Goal: Complete application form

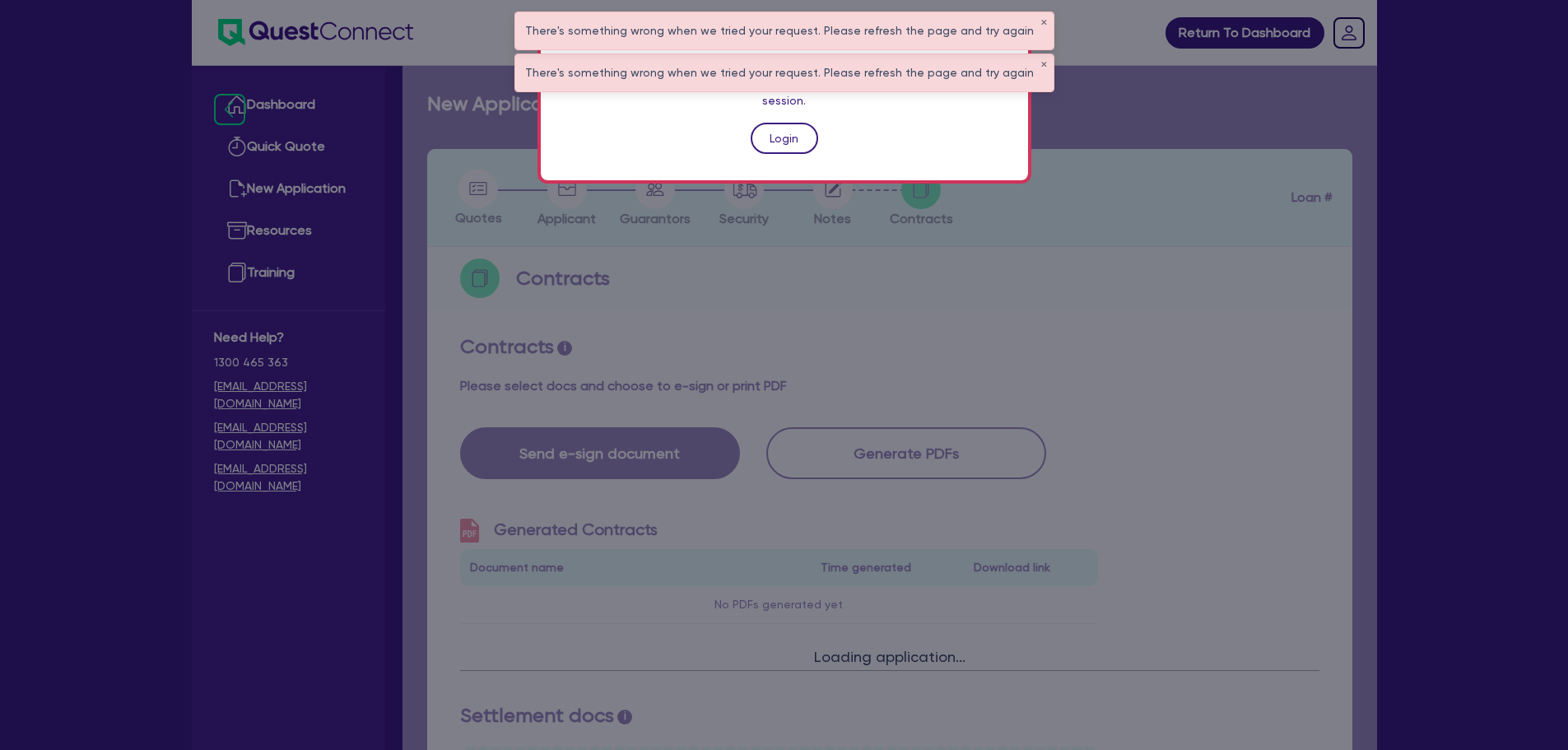
click at [773, 122] on link "Login" at bounding box center [784, 138] width 68 height 31
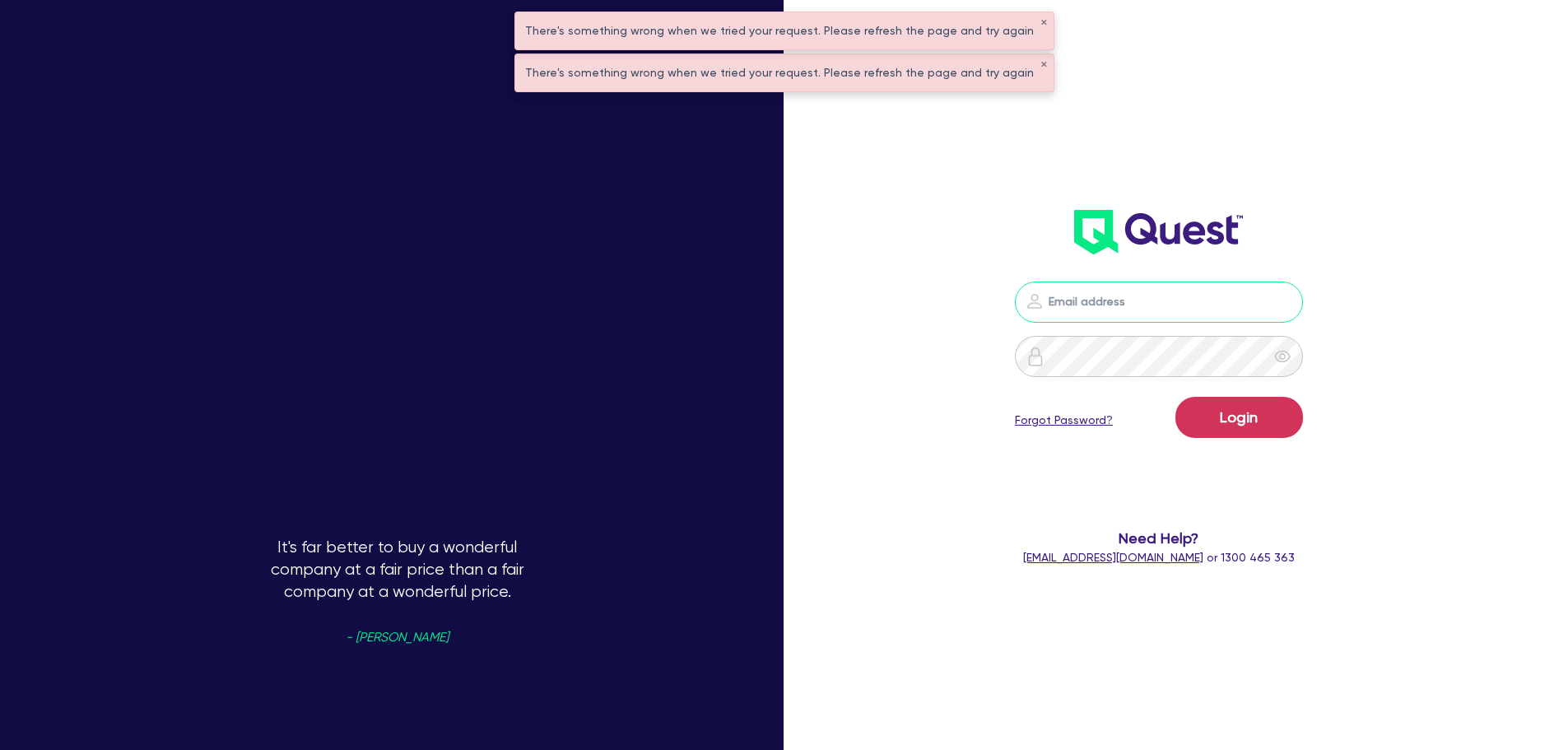
type input "[PERSON_NAME][EMAIL_ADDRESS][DOMAIN_NAME]"
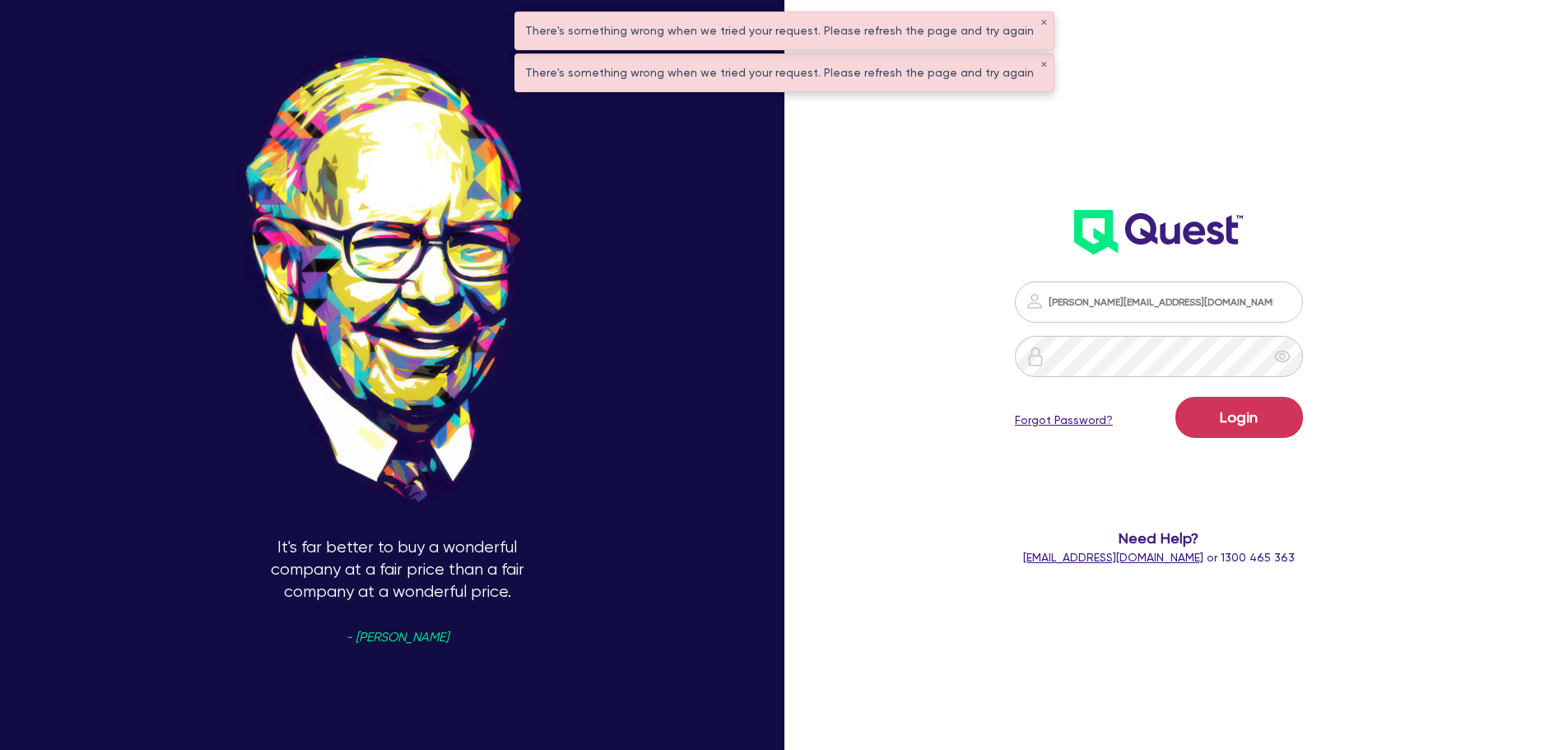
click at [1244, 446] on form "[PERSON_NAME][EMAIL_ADDRESS][DOMAIN_NAME] Login Forgot Password? Need Help? [EM…" at bounding box center [1159, 423] width 420 height 285
click at [1245, 432] on button "Login" at bounding box center [1239, 417] width 128 height 41
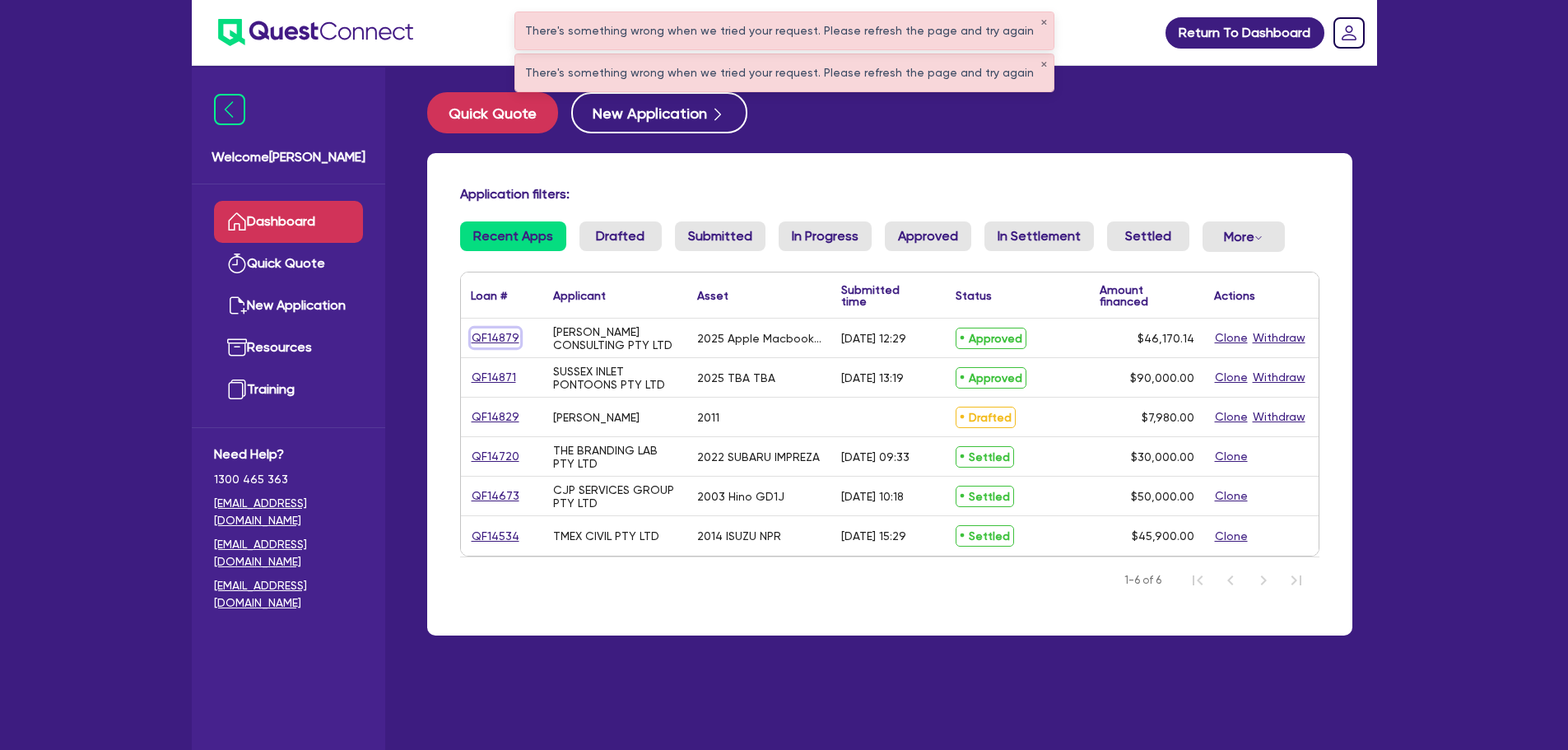
click at [509, 338] on link "QF14879" at bounding box center [496, 338] width 49 height 19
select select "TERTIARY_ASSETS"
select select "IT_EQUIPMENT"
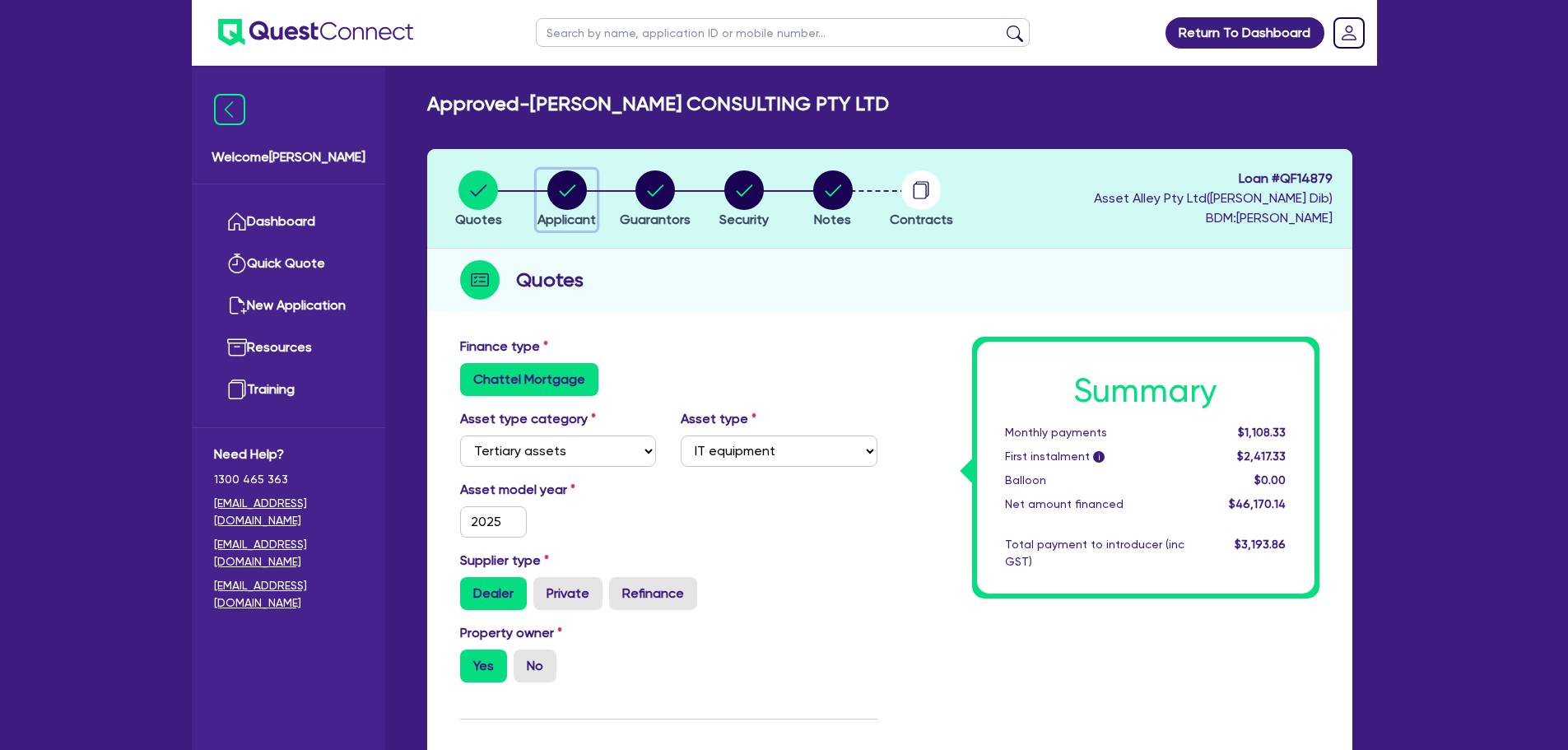
click at [573, 197] on circle "button" at bounding box center [567, 190] width 40 height 40
select select "COMPANY"
select select "PROFESSIONAL"
select select "MANAGEMENT"
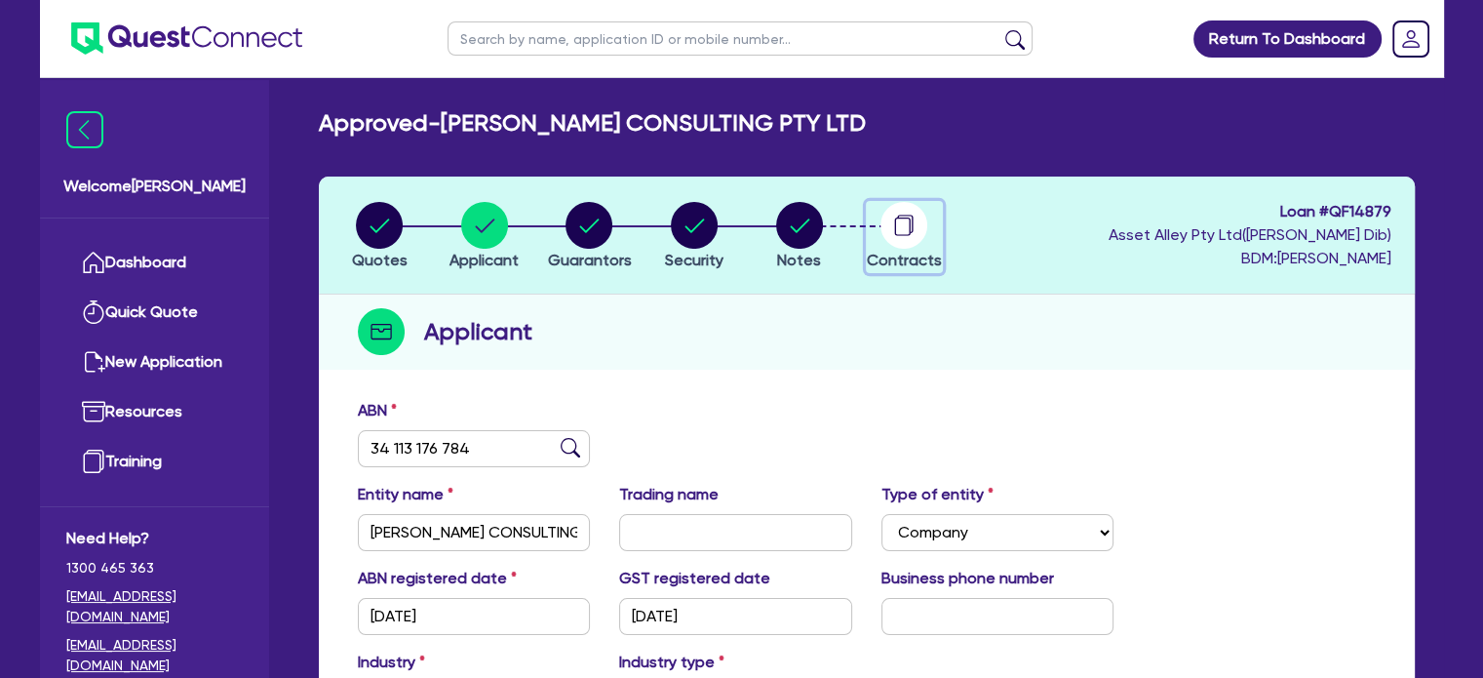
click at [907, 224] on circle "button" at bounding box center [903, 225] width 47 height 47
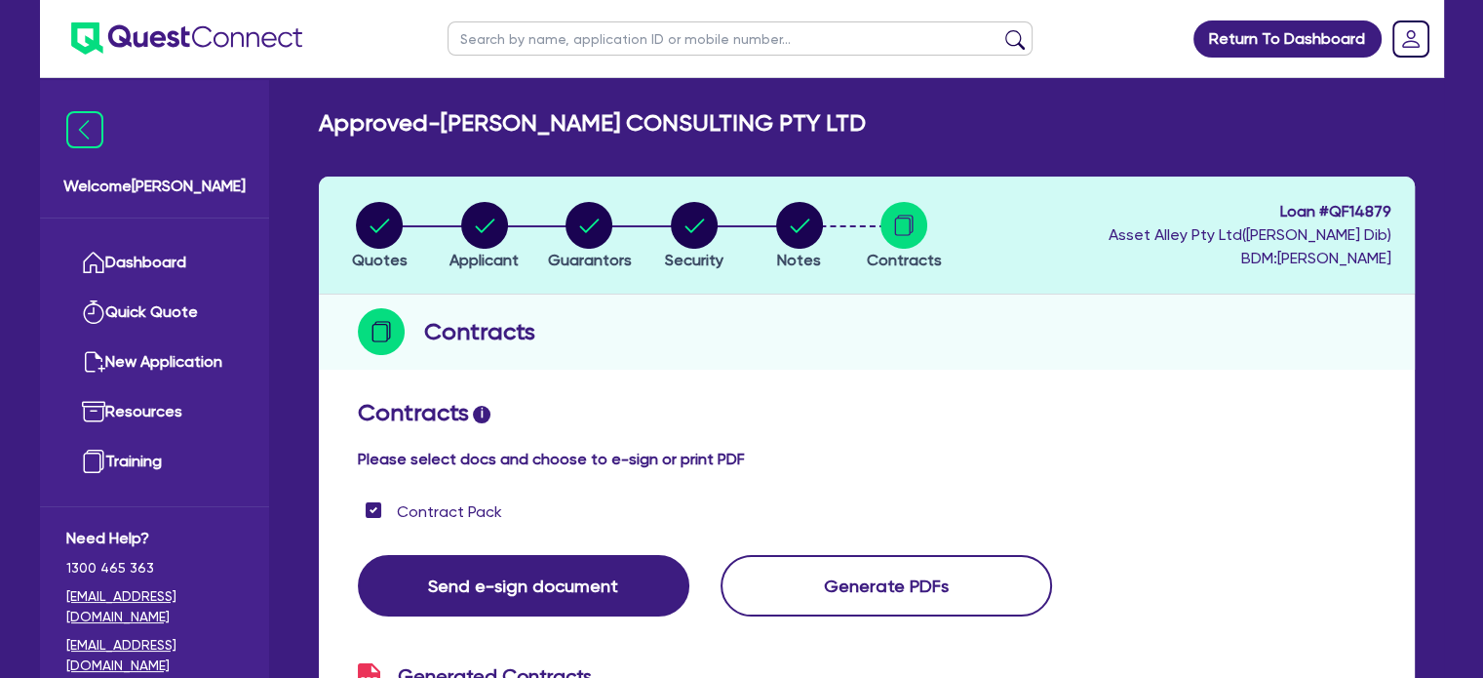
click at [1352, 197] on header "Quotes Applicant [GEOGRAPHIC_DATA] Security Notes Contracts Loan # QF14879 Asse…" at bounding box center [867, 235] width 1096 height 118
click at [1352, 210] on span "Loan # QF14879" at bounding box center [1250, 211] width 283 height 23
click at [741, 120] on div "Approved - [PERSON_NAME] CONSULTING PTY LTD" at bounding box center [866, 123] width 1125 height 28
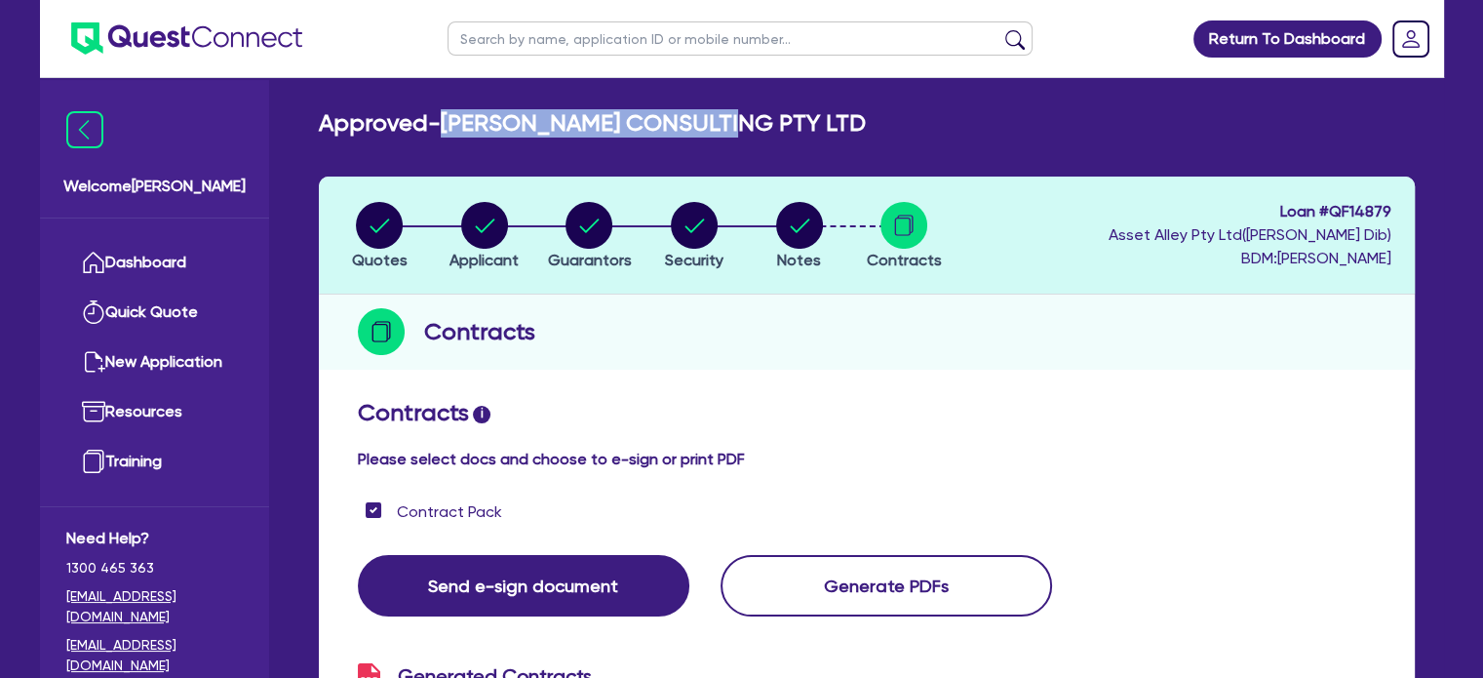
drag, startPoint x: 725, startPoint y: 118, endPoint x: 450, endPoint y: 117, distance: 274.9
click at [450, 117] on h2 "Approved - [PERSON_NAME] CONSULTING PTY LTD" at bounding box center [592, 123] width 547 height 28
copy h2 "[PERSON_NAME] CONSULTING PTY LTD"
click at [379, 229] on icon "button" at bounding box center [379, 225] width 19 height 14
select select "TERTIARY_ASSETS"
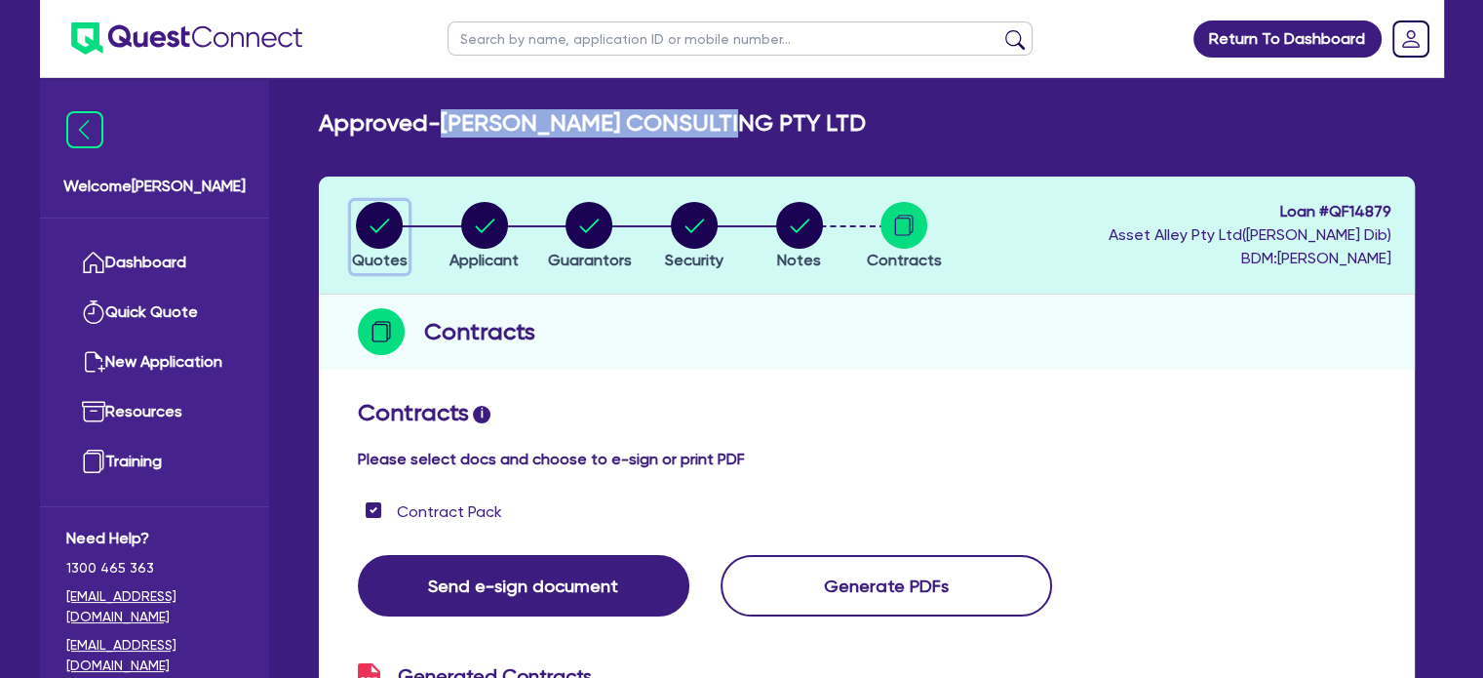
select select "IT_EQUIPMENT"
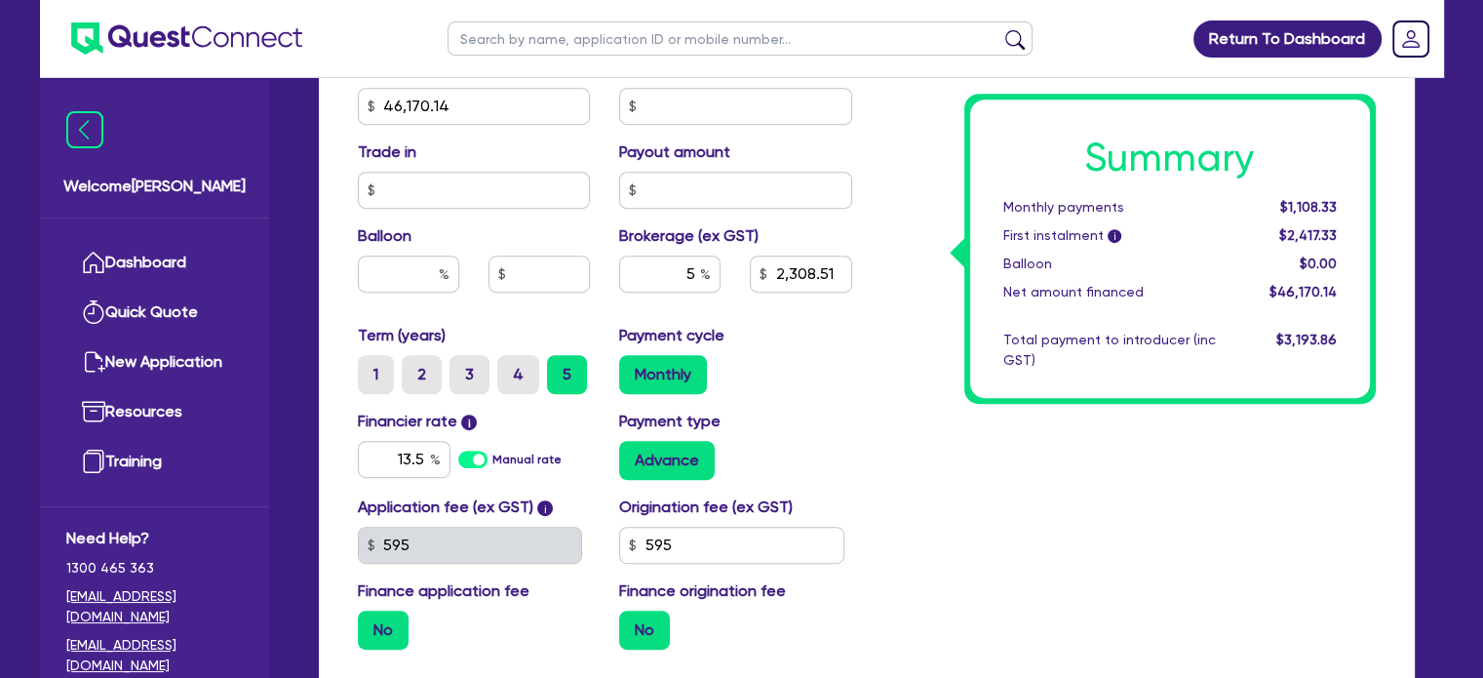
scroll to position [910, 0]
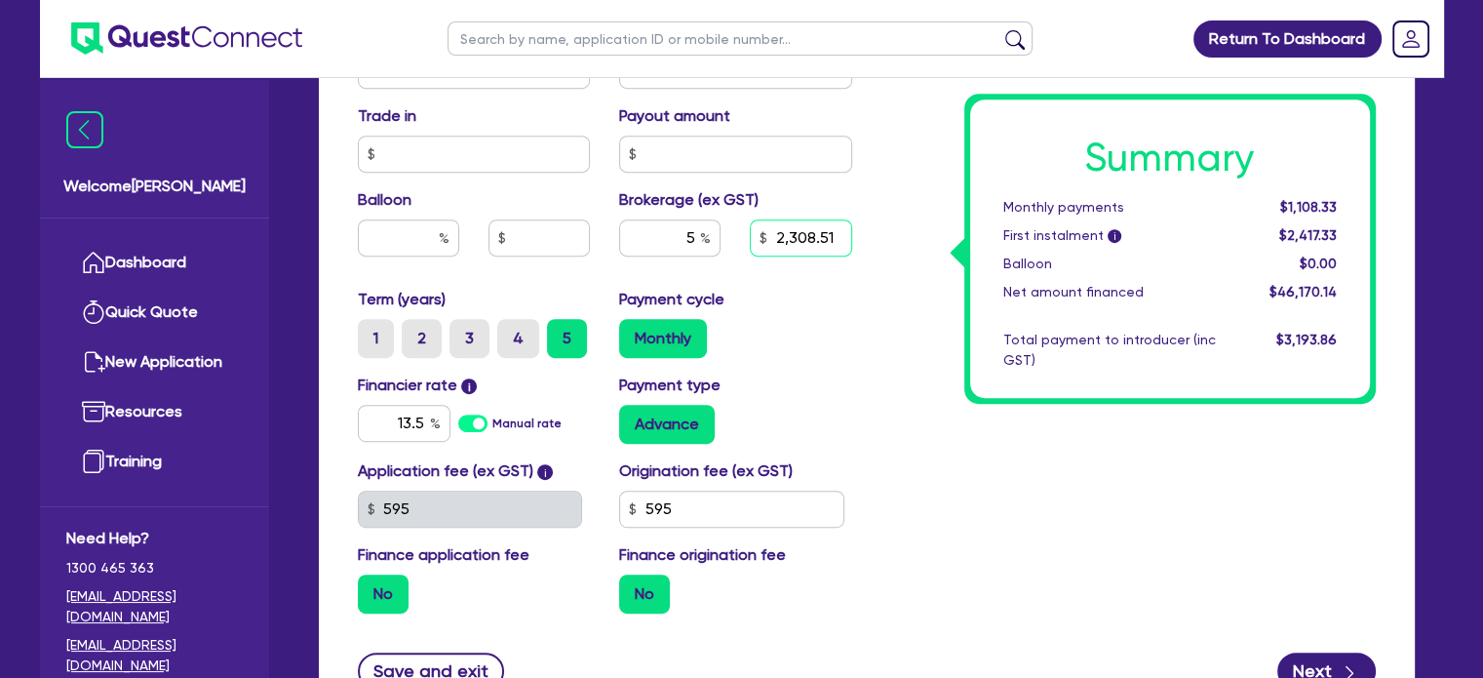
click at [796, 228] on input "2,308.51" at bounding box center [800, 237] width 101 height 37
type input "46,170.14"
type input "2,308.51"
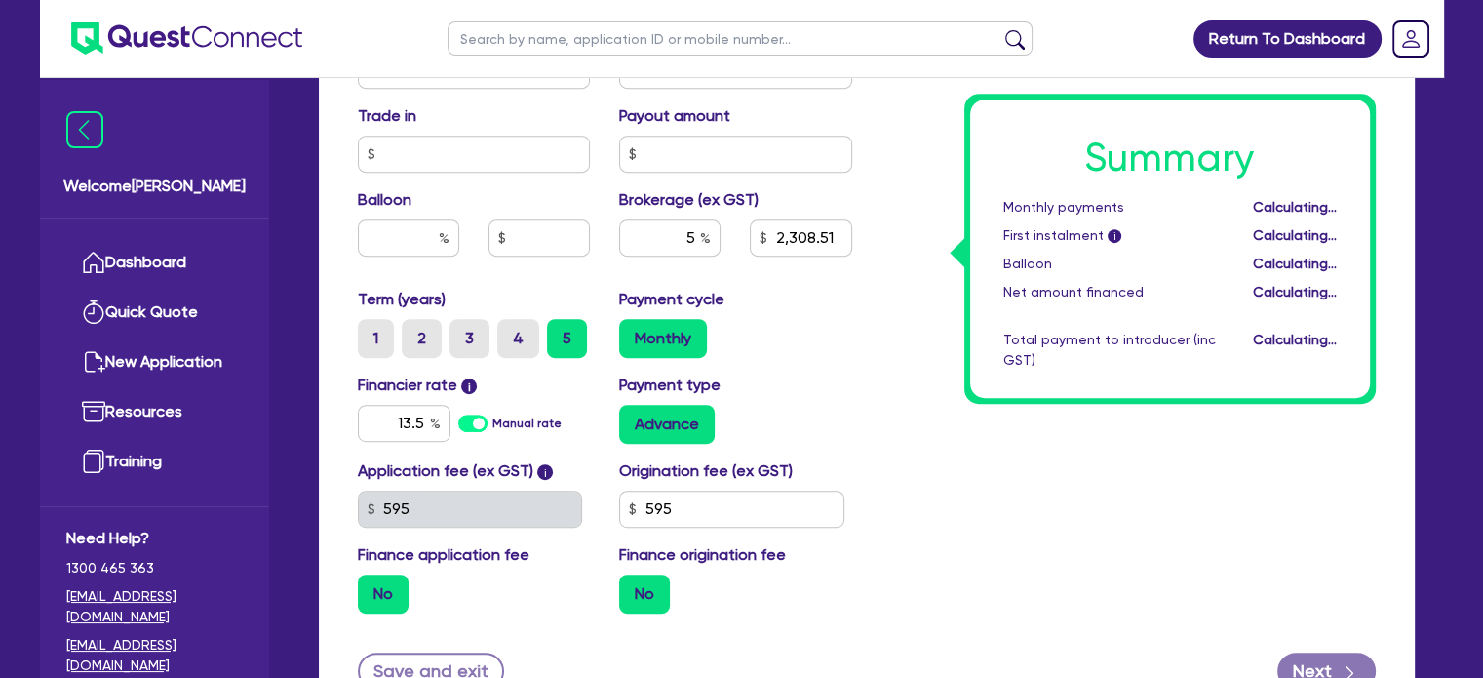
type input "46,170.14"
type input "2,308.51"
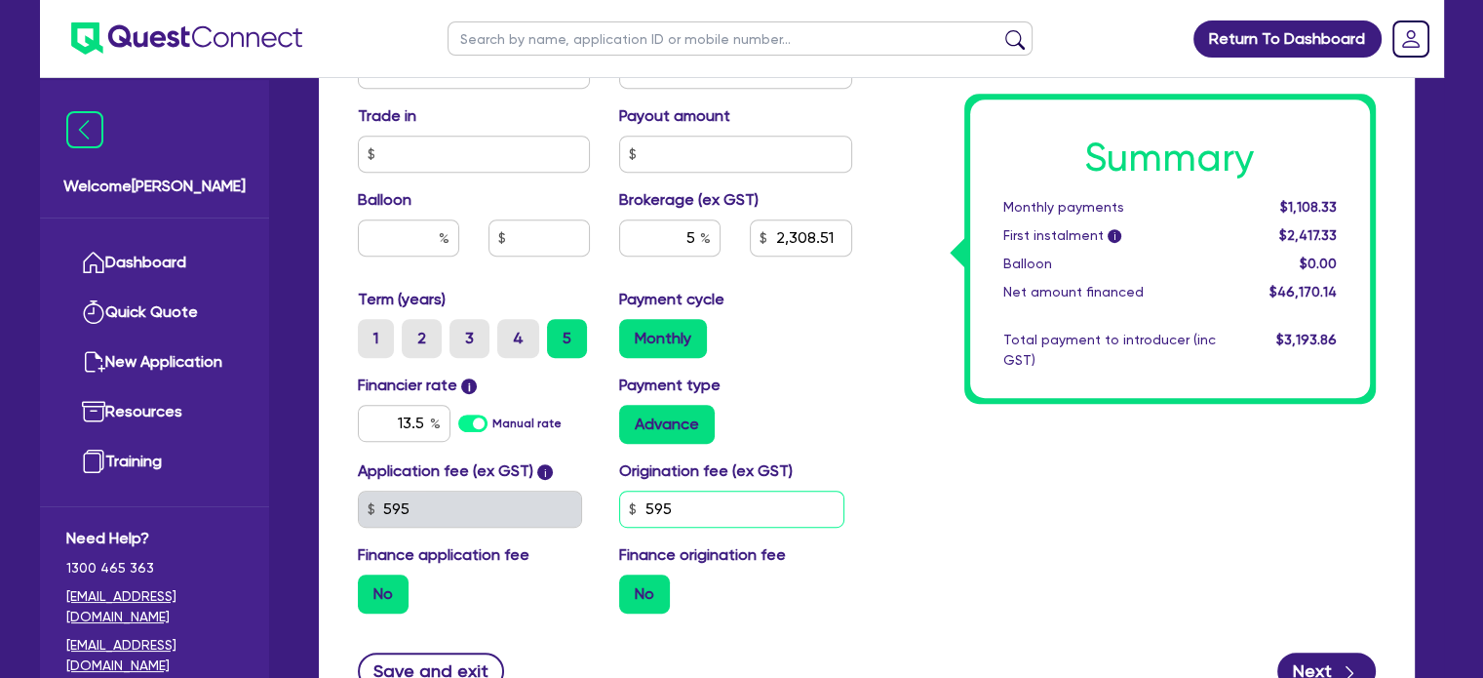
click at [531, 512] on div "Application fee (ex GST) i 595 Origination fee (ex GST) 595 Finance application…" at bounding box center [605, 544] width 524 height 170
click at [780, 241] on input "2,308.51" at bounding box center [800, 237] width 101 height 37
click at [783, 241] on input "2,308.51" at bounding box center [800, 237] width 101 height 37
click at [658, 512] on input "595" at bounding box center [731, 508] width 225 height 37
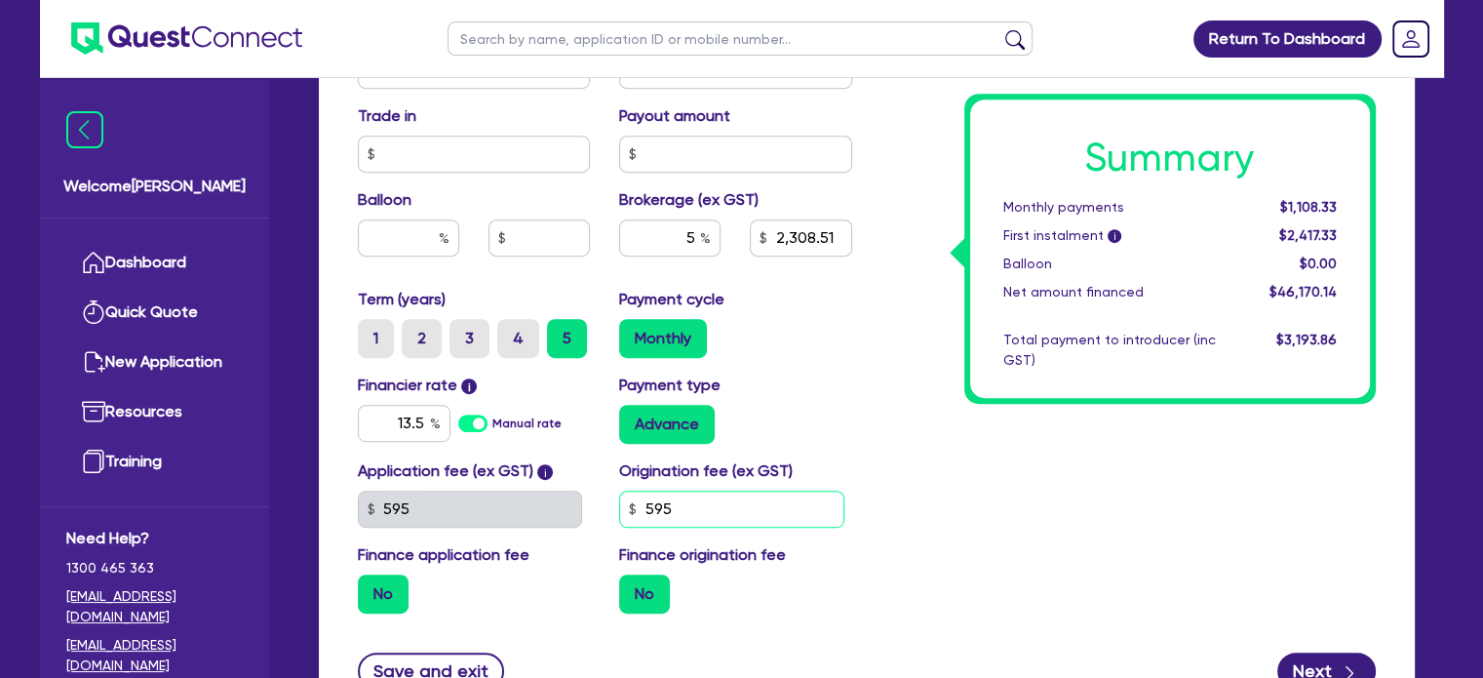
click at [658, 512] on input "595" at bounding box center [731, 508] width 225 height 37
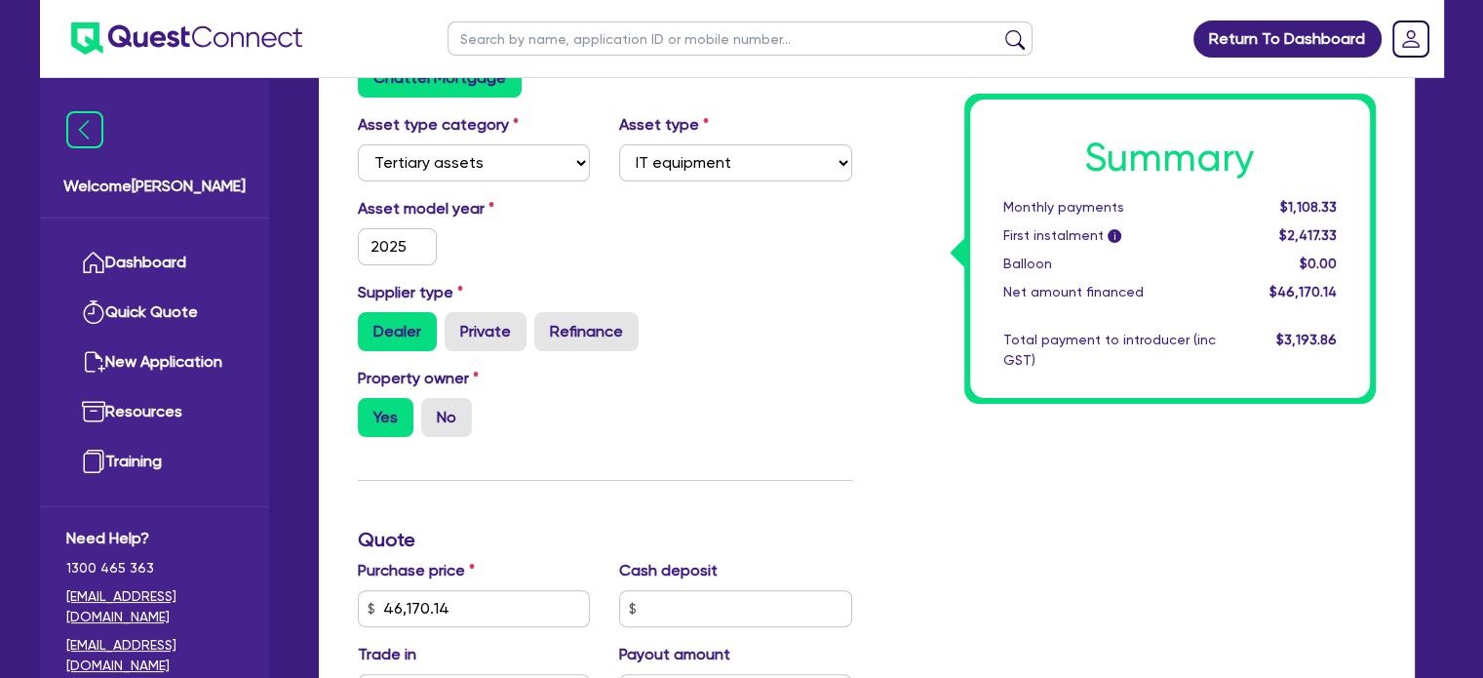
scroll to position [0, 0]
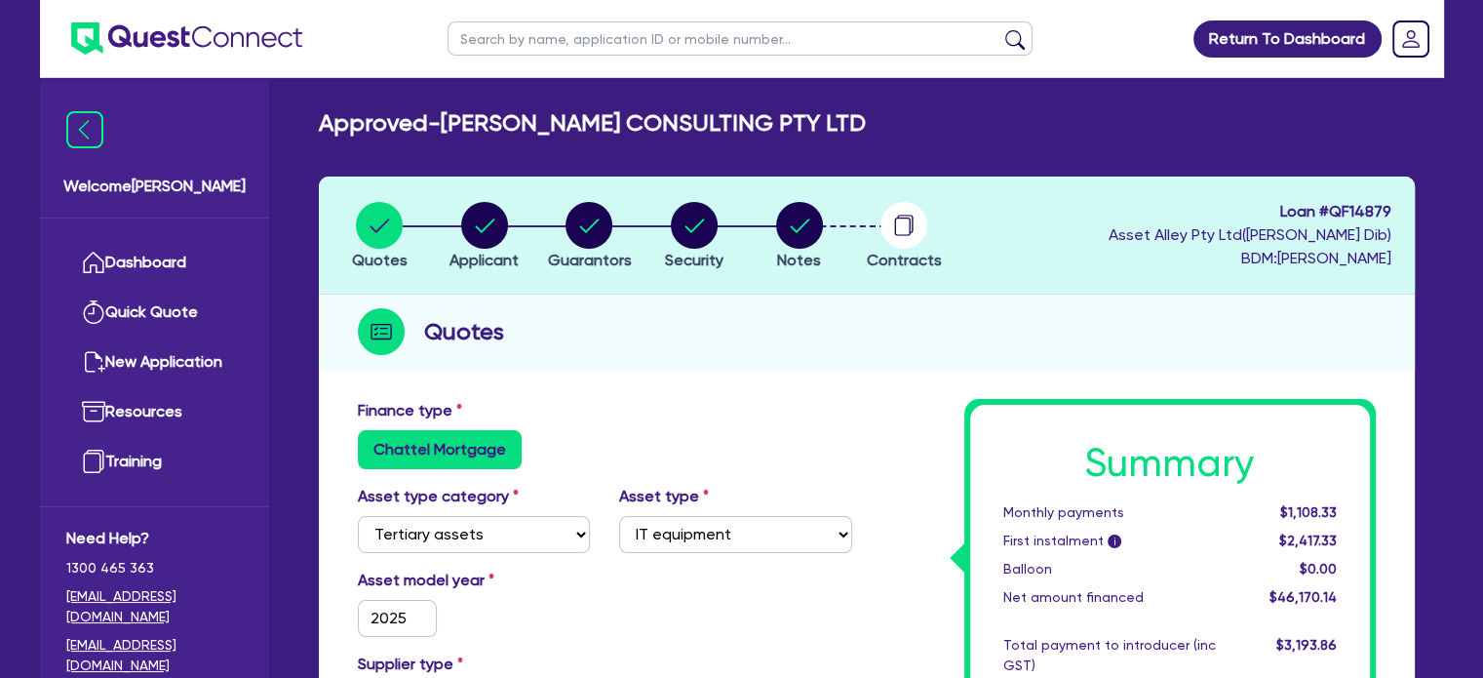
drag, startPoint x: 877, startPoint y: 370, endPoint x: 862, endPoint y: 348, distance: 26.5
click at [909, 227] on circle "button" at bounding box center [903, 225] width 47 height 47
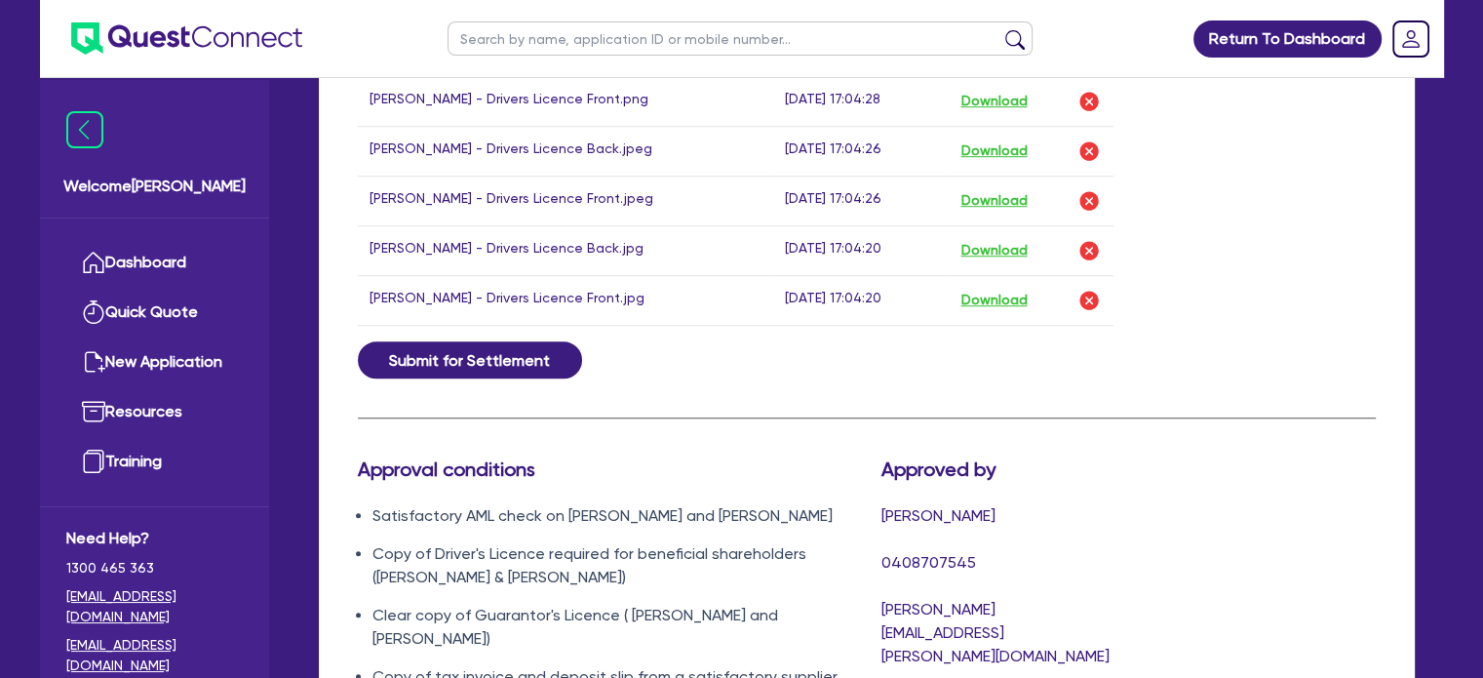
scroll to position [1360, 0]
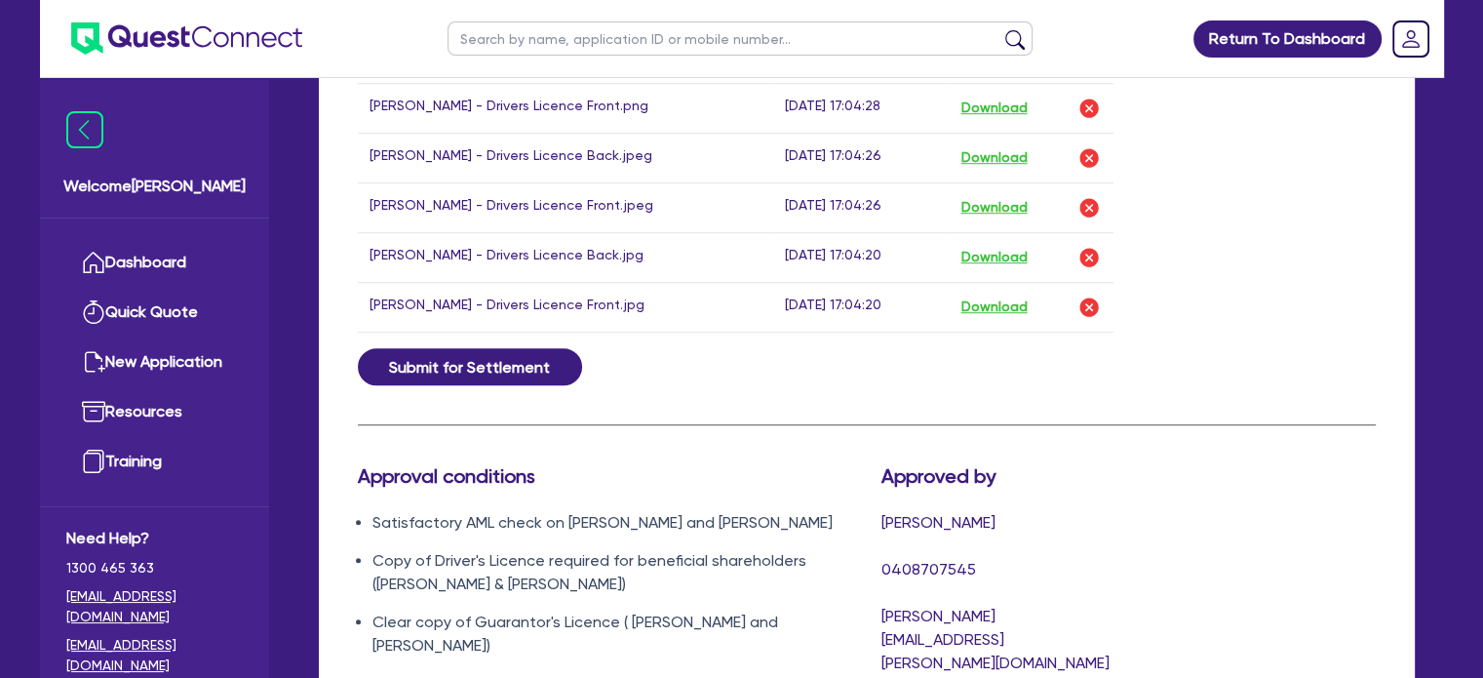
click at [1270, 526] on div "Approval conditions Satisfactory AML check on [PERSON_NAME] and [PERSON_NAME] C…" at bounding box center [866, 625] width 1047 height 323
click at [1305, 295] on div "Uploaded docs Document name Time uploaded Download link Brokerage Invoice INV-1…" at bounding box center [866, 77] width 1047 height 541
